Goal: Check status: Check status

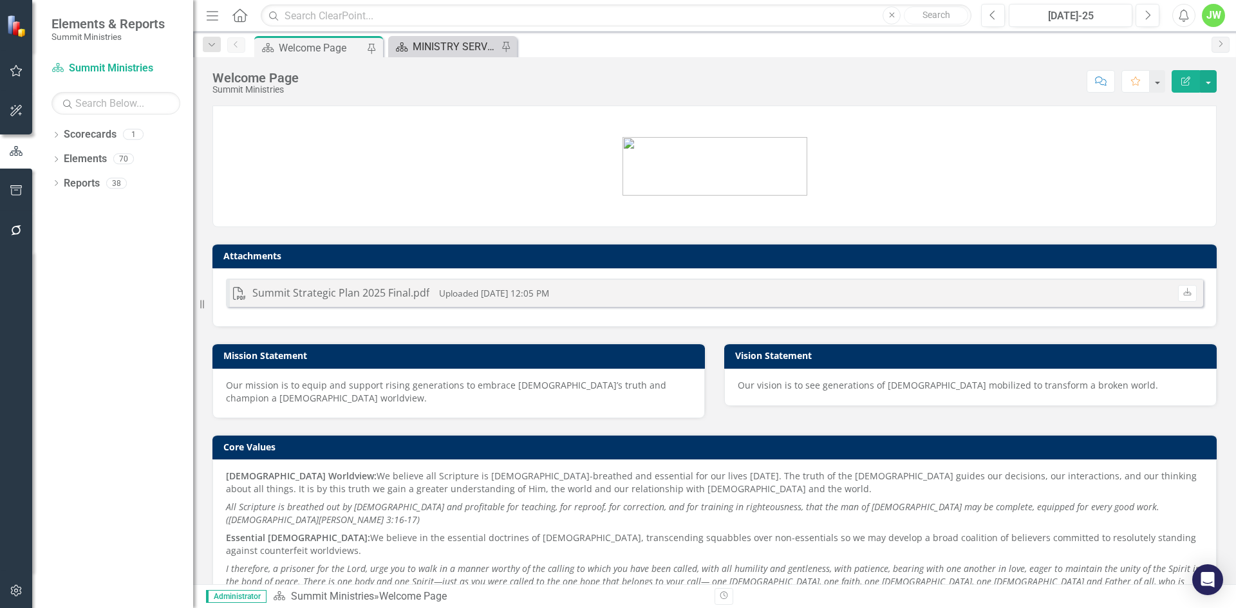
click at [438, 54] on div "MINISTRY SERVICES Overview" at bounding box center [455, 47] width 85 height 16
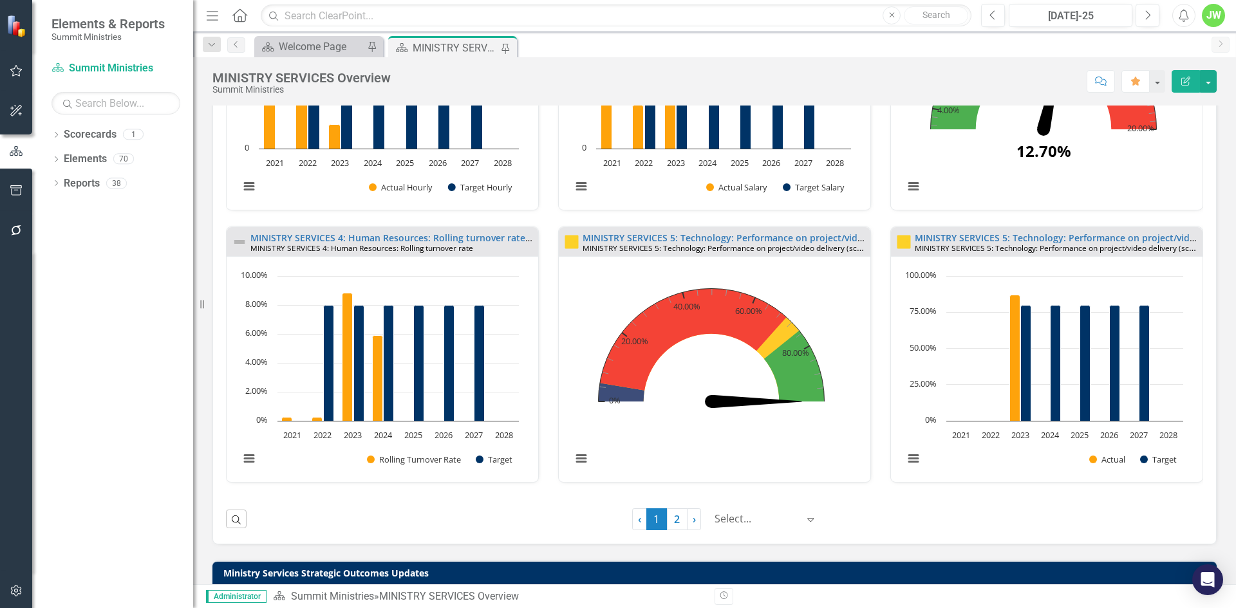
scroll to position [901, 0]
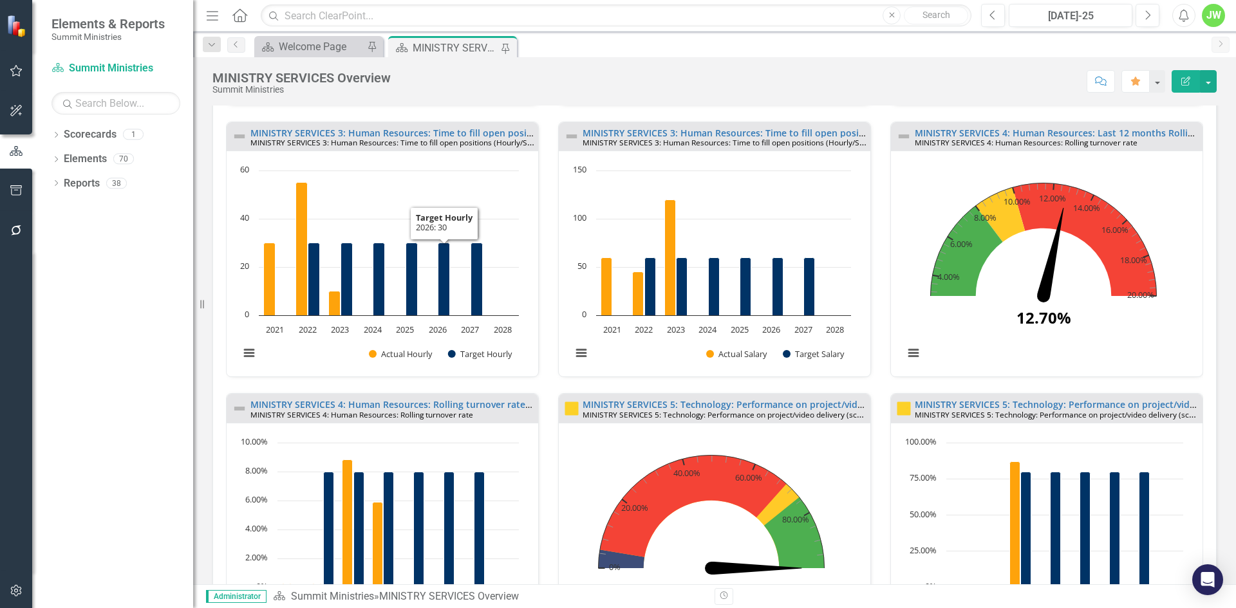
click at [429, 292] on rect "Interactive chart" at bounding box center [379, 268] width 292 height 209
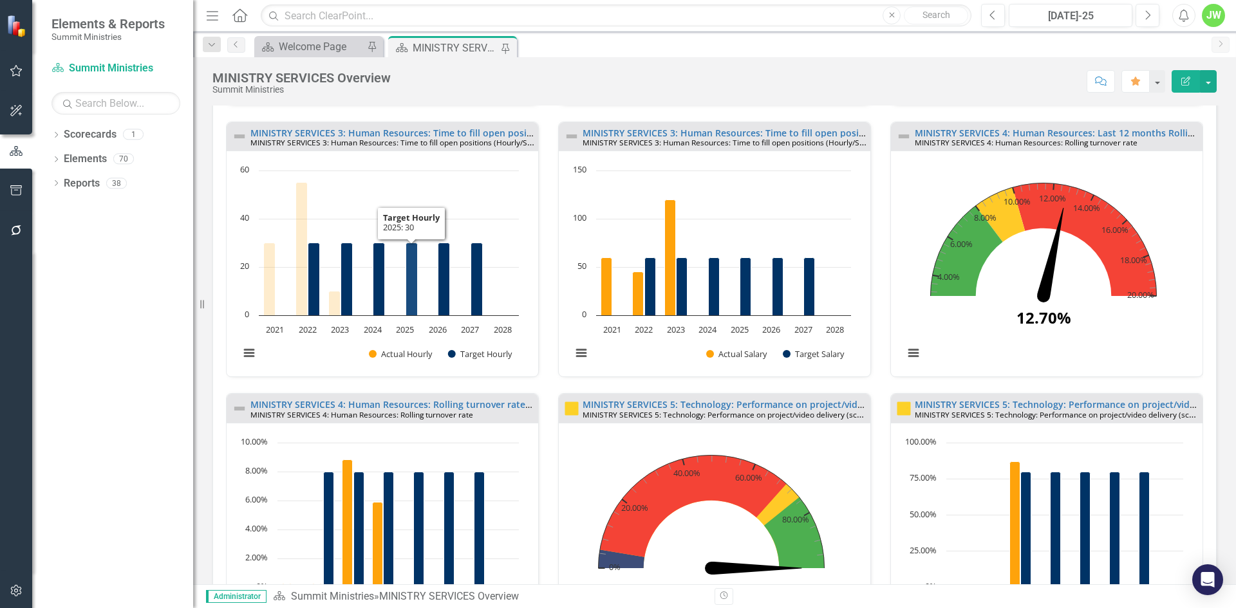
click at [414, 307] on icon "2025, 30. Target Hourly." at bounding box center [412, 279] width 12 height 73
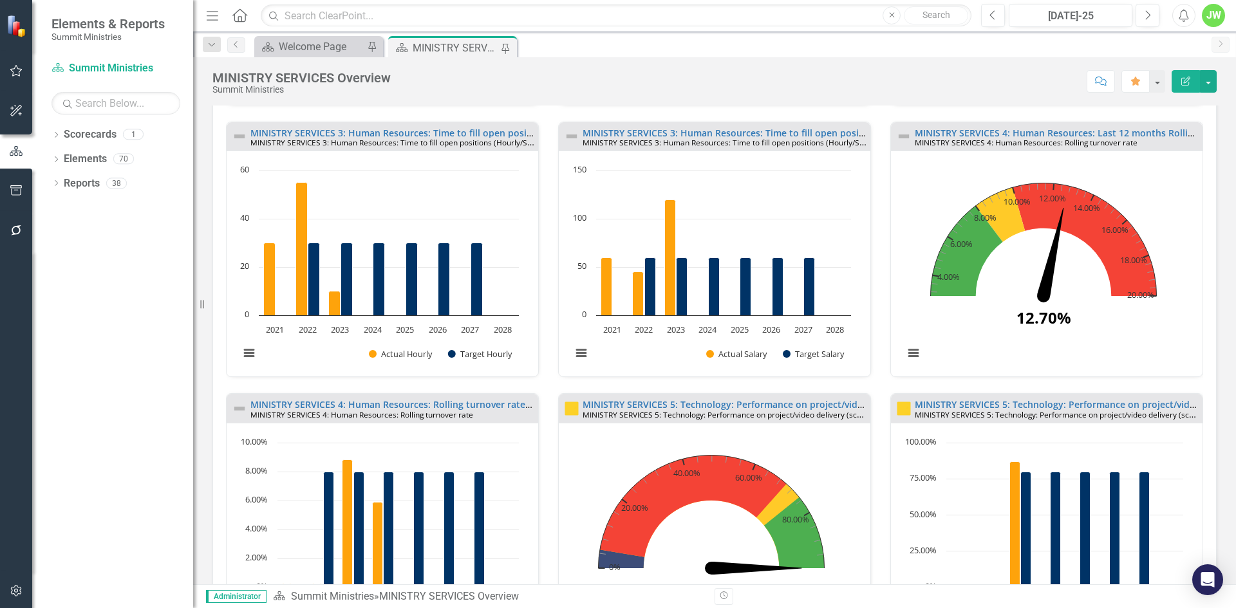
click at [379, 145] on small "MINISTRY SERVICES 3: Human Resources: Time to fill open positions (Hourly/Salar…" at bounding box center [398, 142] width 297 height 12
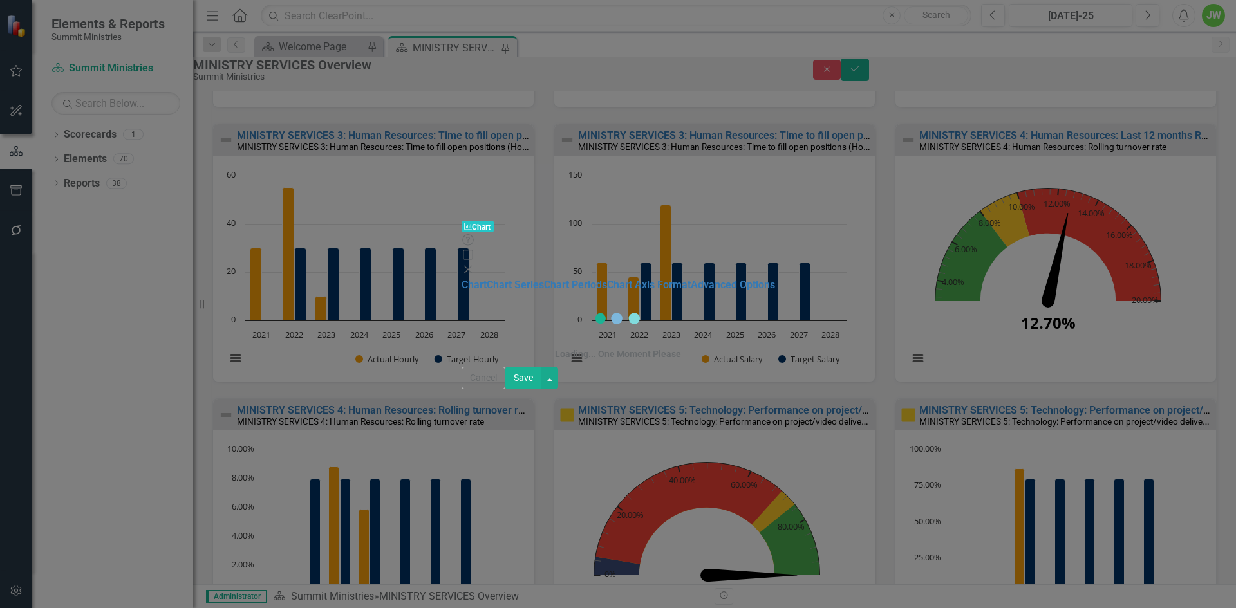
scroll to position [909, 0]
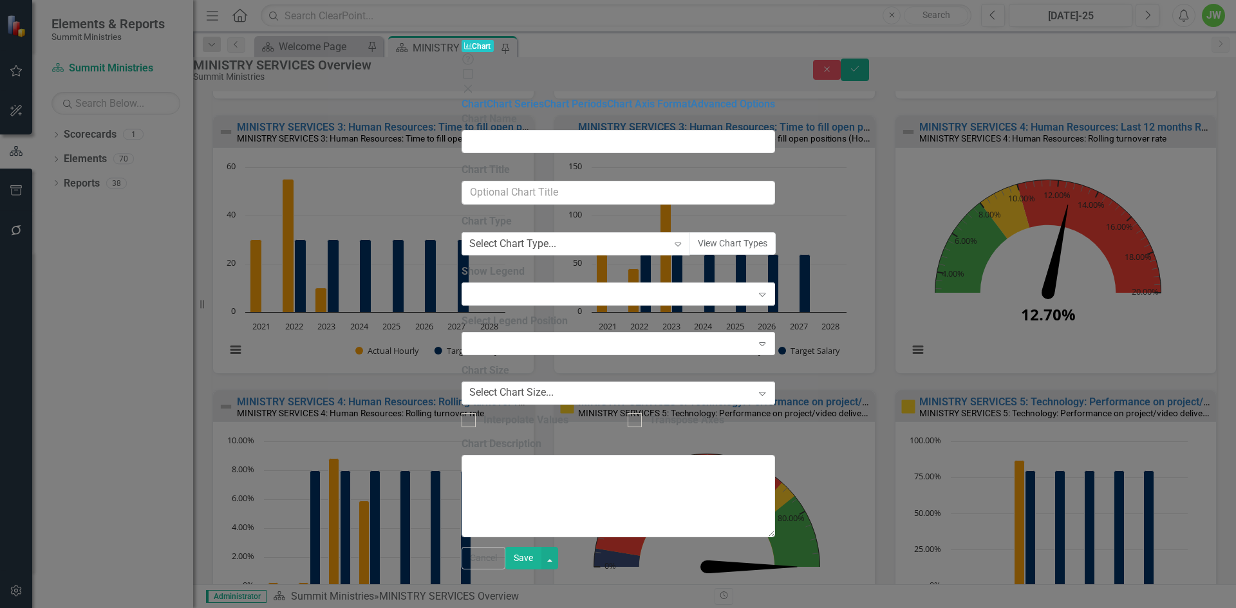
type input "MINISTRY SERVICES 3: Human Resources: Time to fill open positions (Hourly) - YOY"
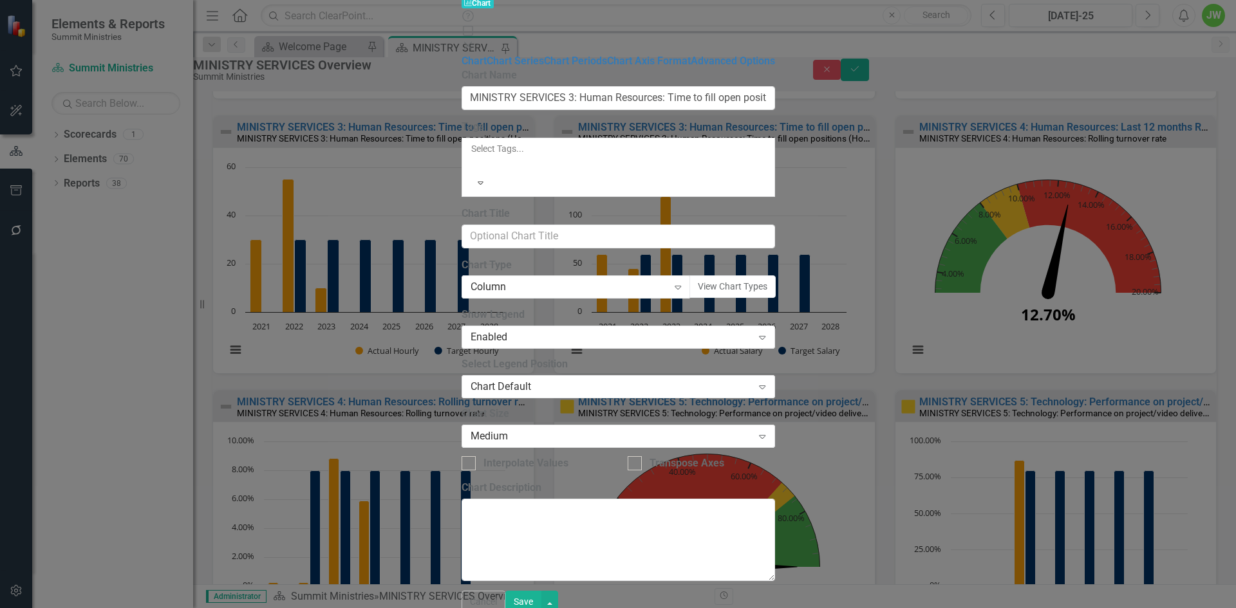
click at [474, 41] on icon "Close" at bounding box center [467, 46] width 13 height 10
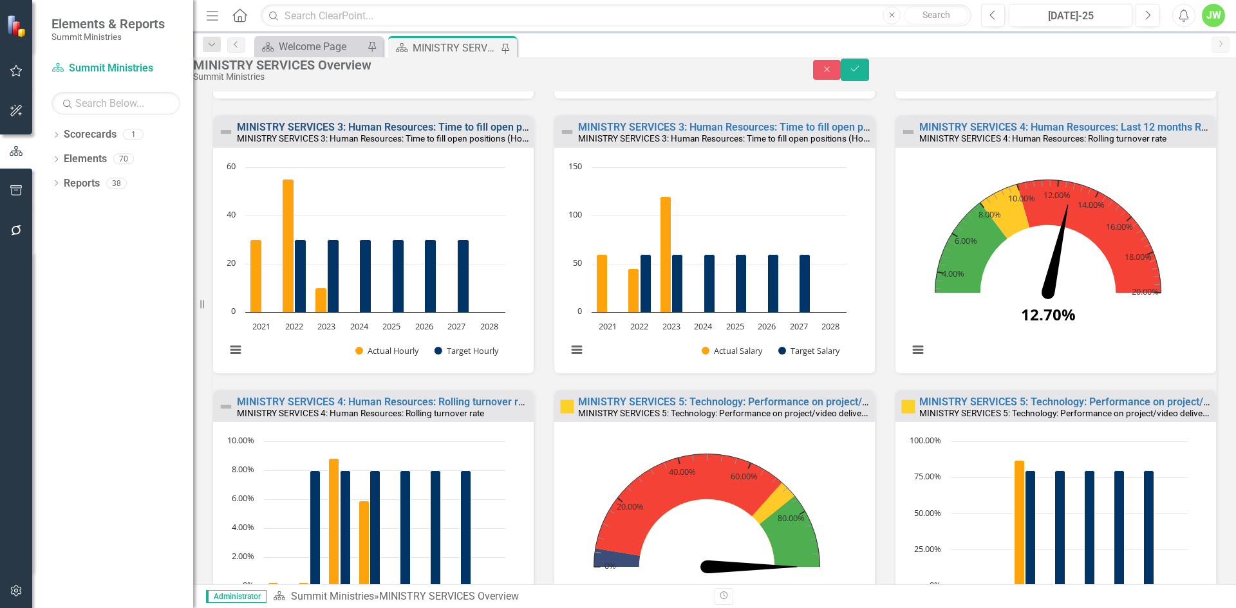
click at [304, 133] on link "MINISTRY SERVICES 3: Human Resources: Time to fill open positions (Hourly) - YOY" at bounding box center [432, 127] width 391 height 12
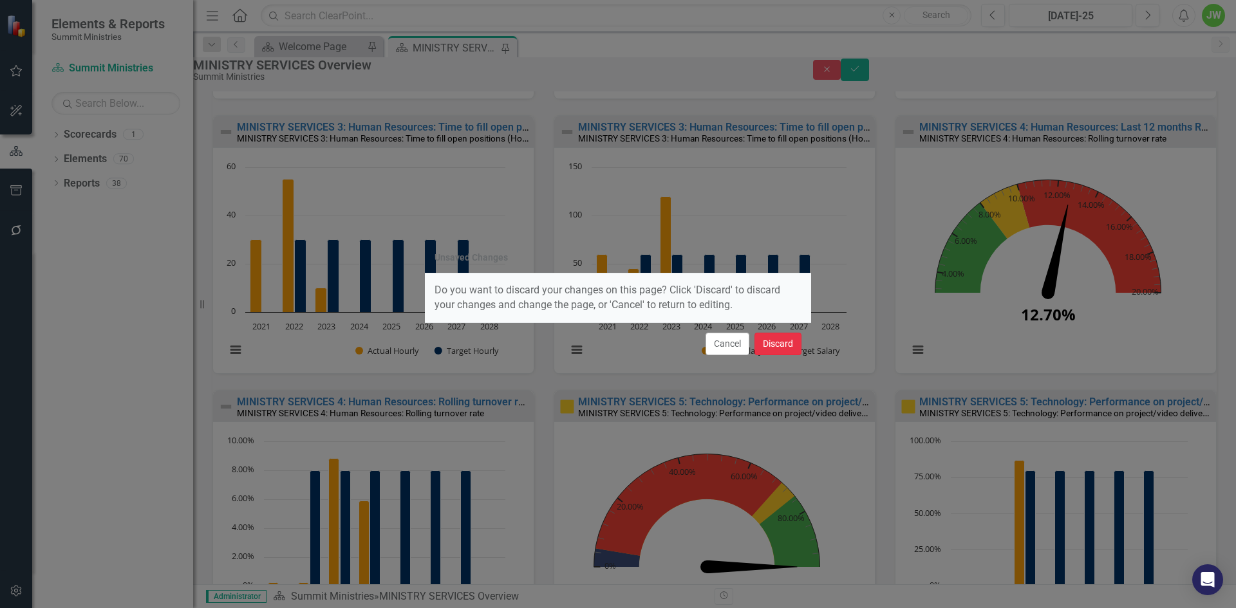
click at [782, 346] on button "Discard" at bounding box center [777, 344] width 47 height 23
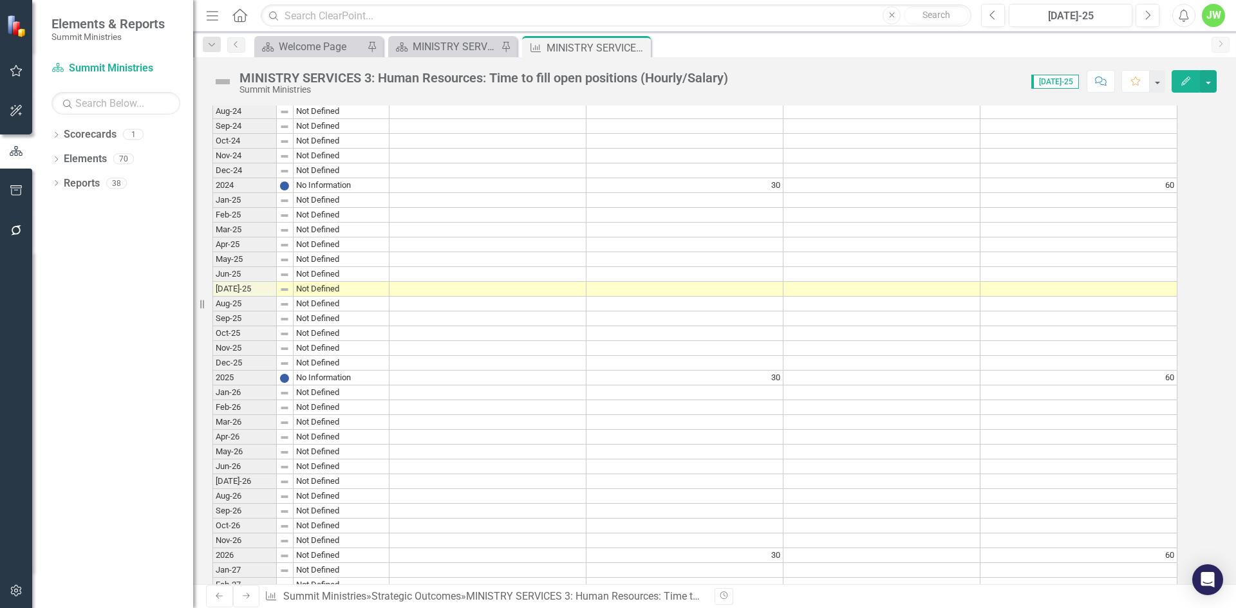
scroll to position [2054, 0]
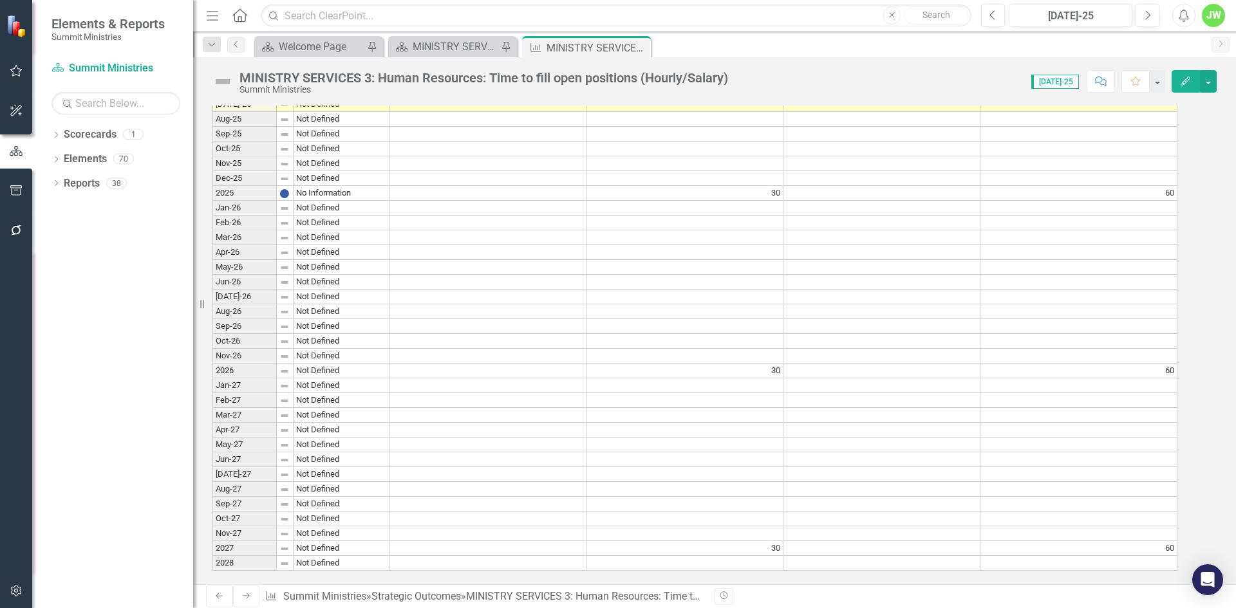
click at [741, 364] on td "30" at bounding box center [684, 371] width 197 height 15
click at [642, 48] on icon "Close" at bounding box center [640, 46] width 13 height 10
click at [460, 48] on div "MINISTRY SERVICES 3: Human Resources: Time to fill open positions (Hourly/Salar…" at bounding box center [453, 48] width 80 height 16
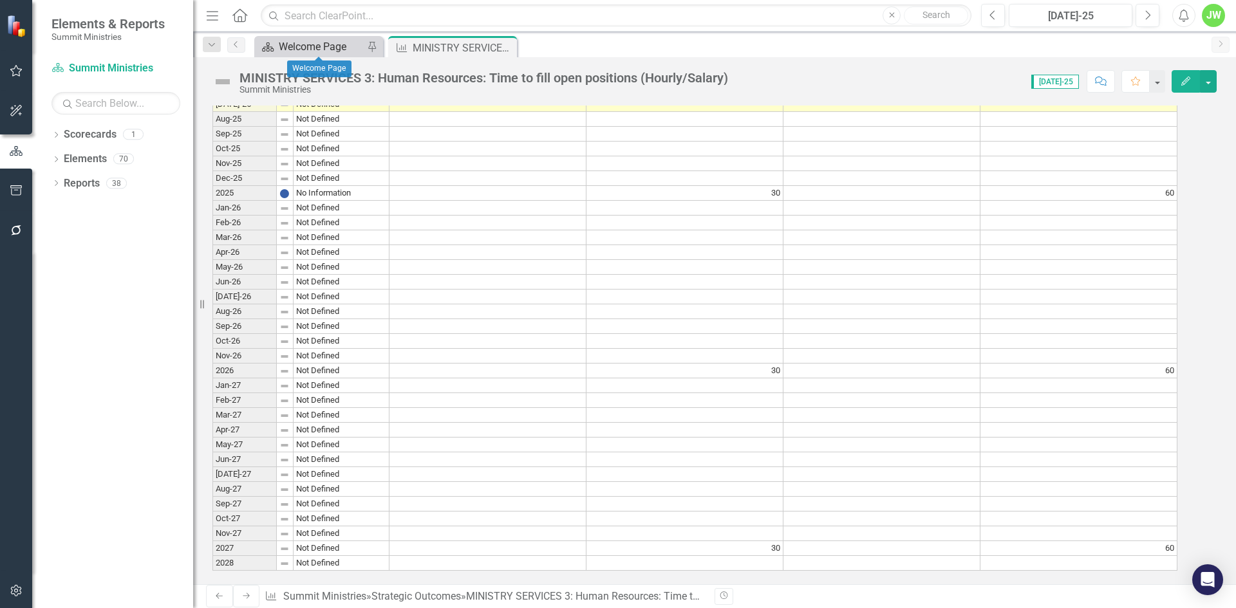
click at [301, 44] on div "Welcome Page" at bounding box center [321, 47] width 85 height 16
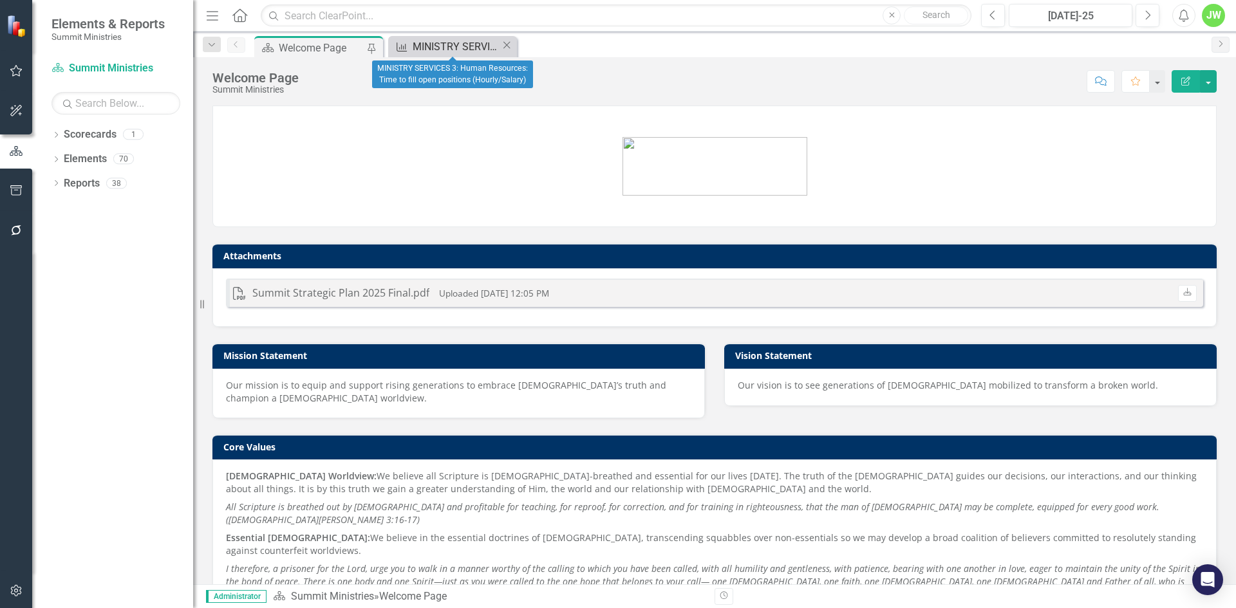
click at [440, 44] on div "MINISTRY SERVICES 3: Human Resources: Time to fill open positions (Hourly/Salar…" at bounding box center [457, 47] width 88 height 16
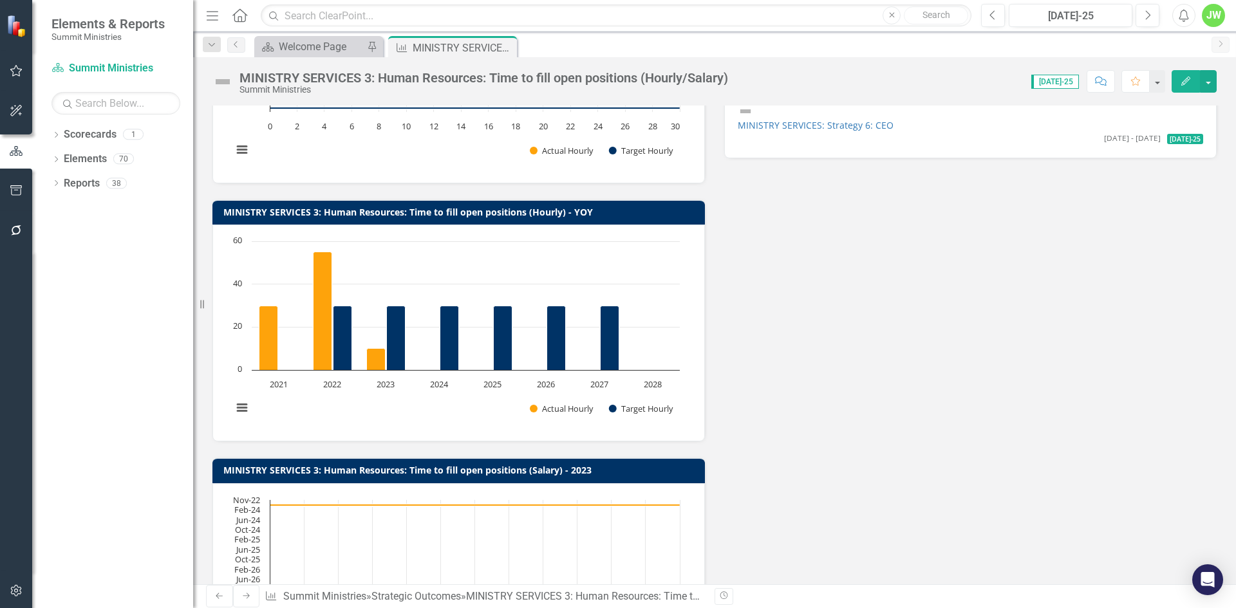
scroll to position [450, 0]
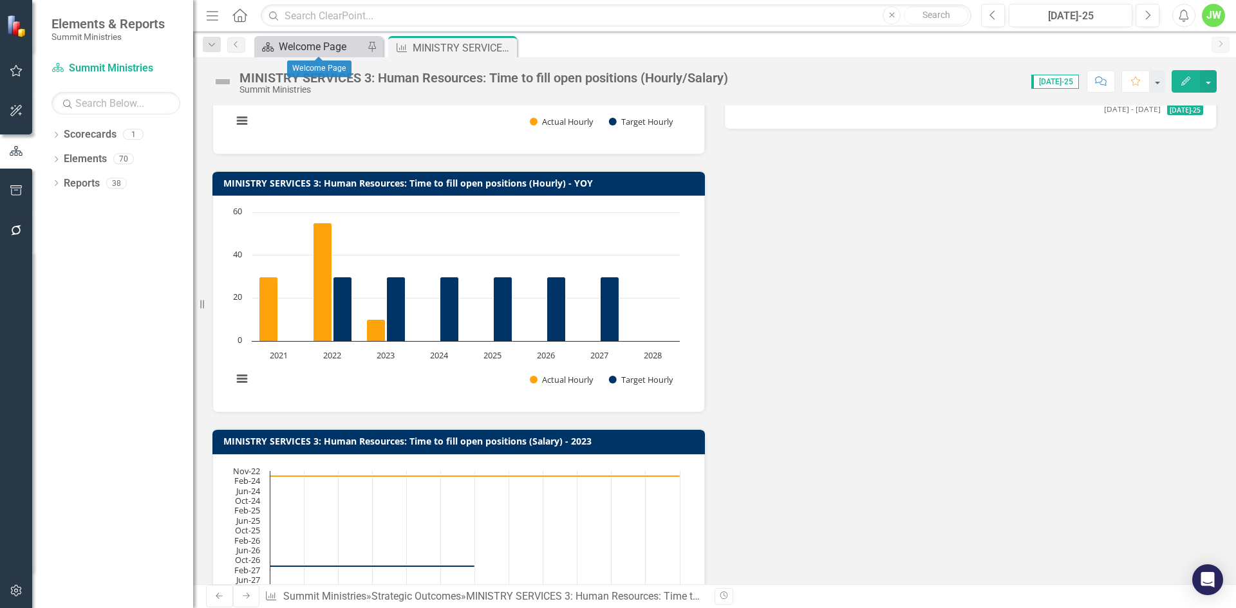
click at [305, 47] on div "Welcome Page" at bounding box center [321, 47] width 85 height 16
